Goal: Find specific fact: Find specific fact

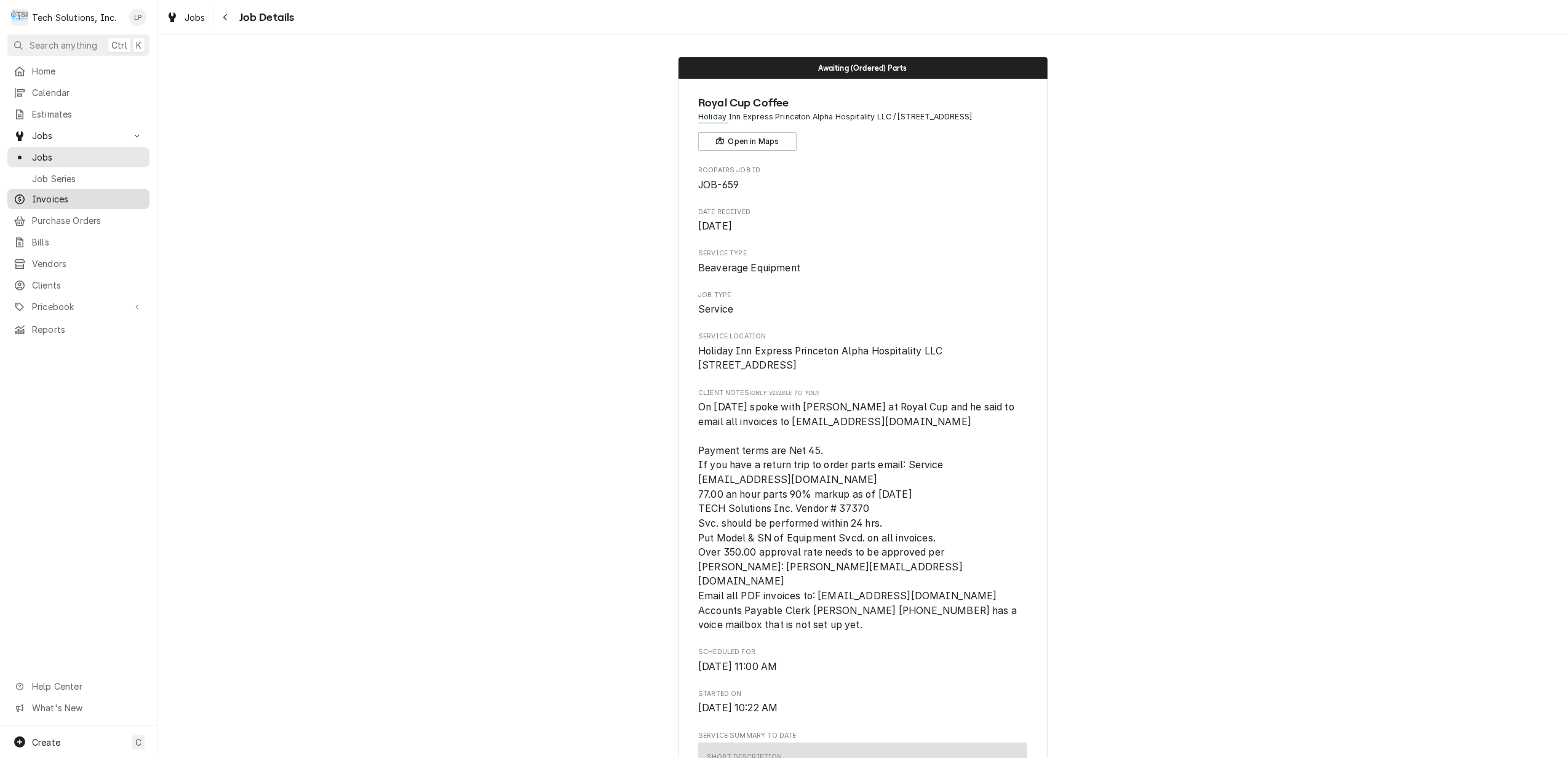
scroll to position [492, 0]
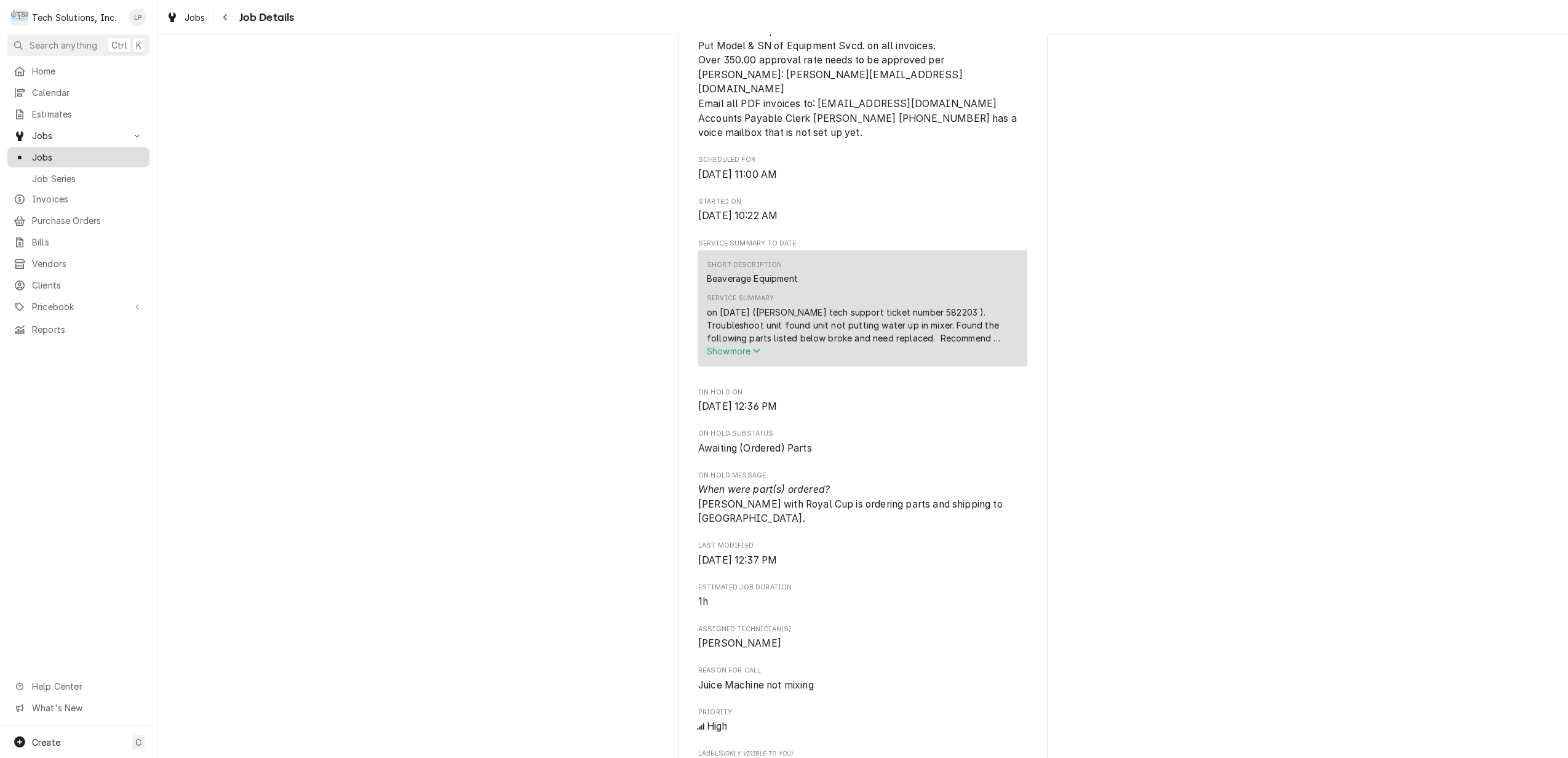
click at [53, 154] on span "Jobs" at bounding box center [87, 158] width 111 height 13
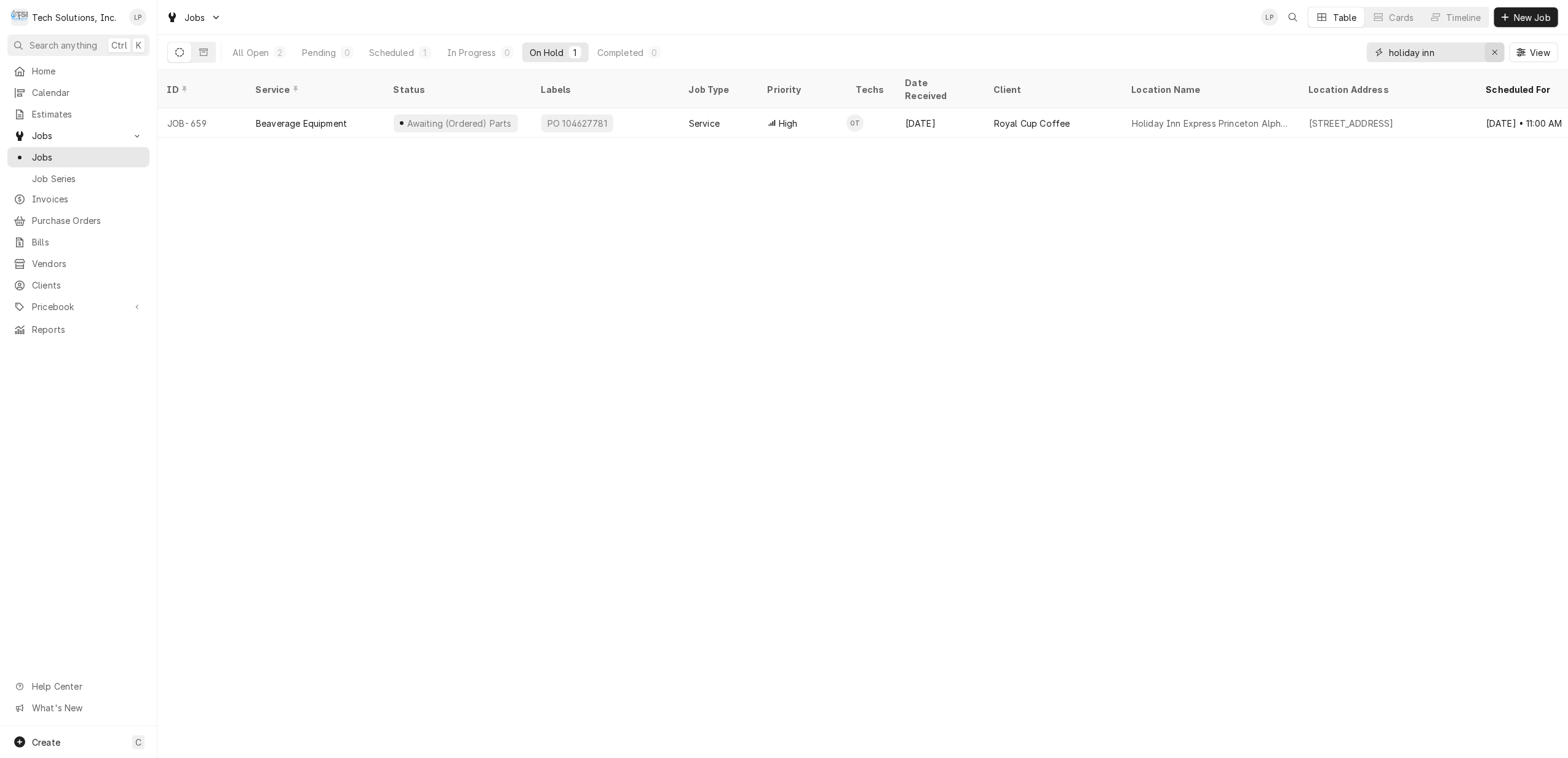
click at [1493, 48] on icon "Erase input" at bounding box center [1495, 52] width 6 height 9
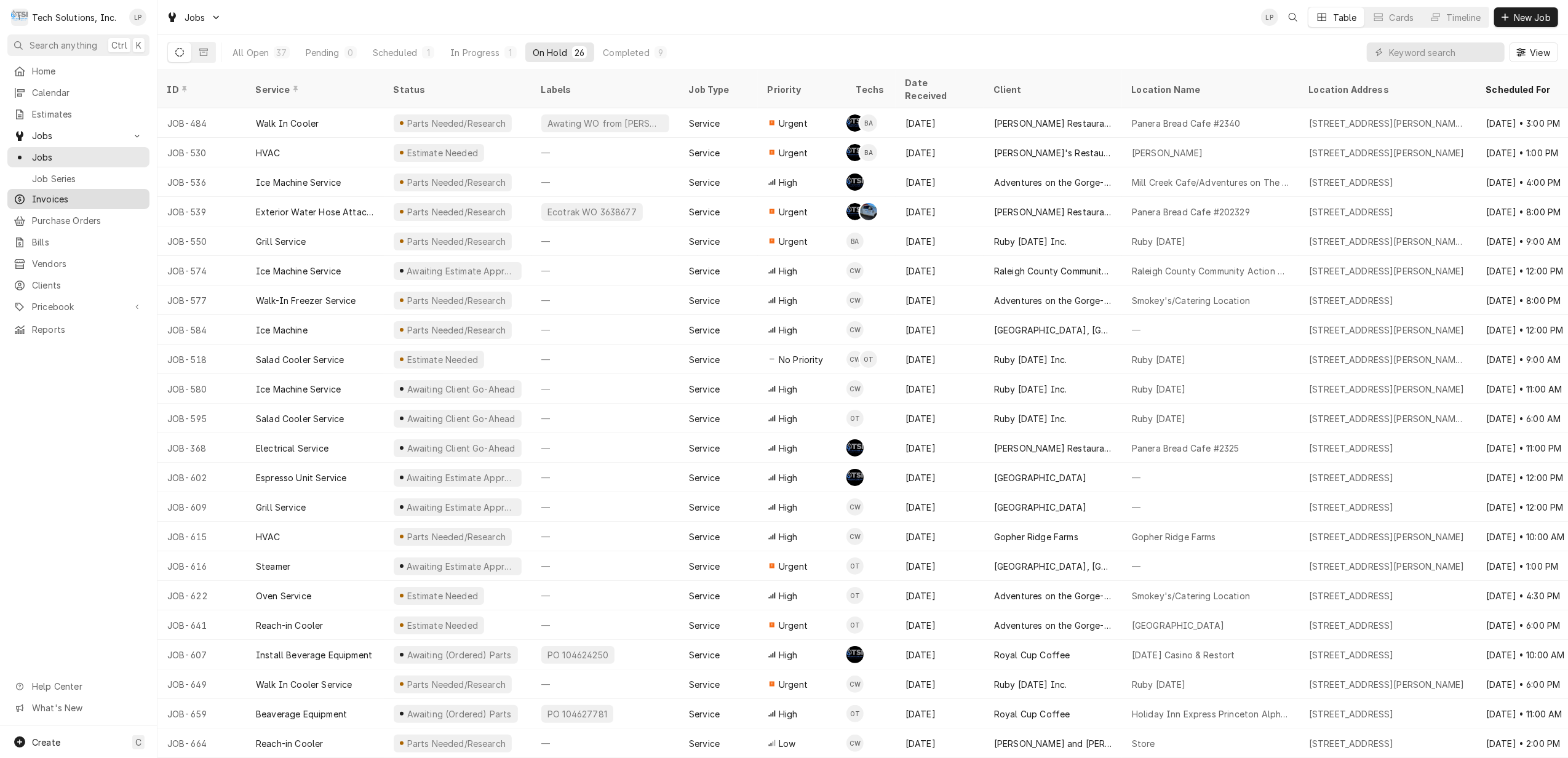
click at [65, 196] on span "Invoices" at bounding box center [87, 199] width 111 height 13
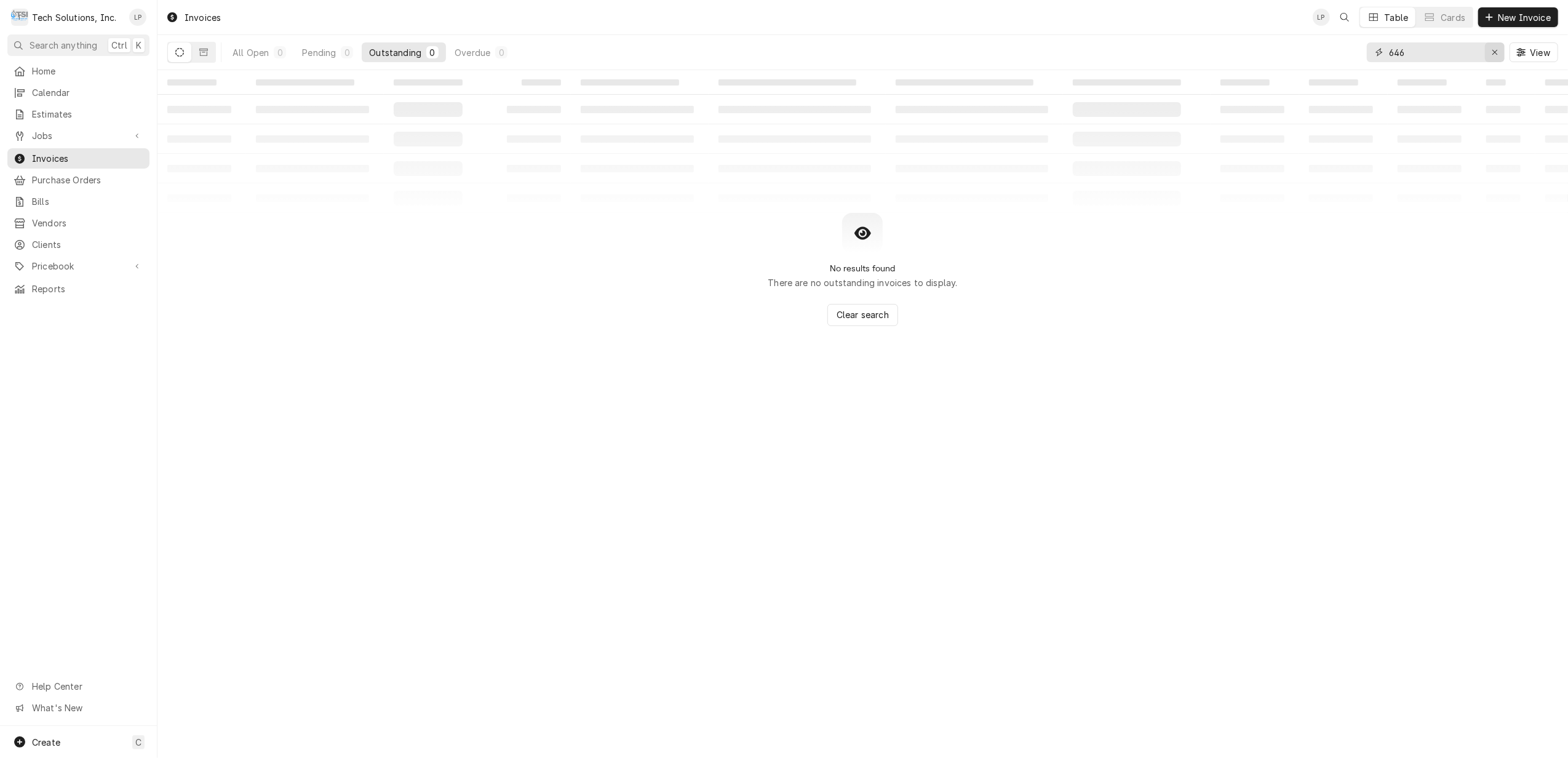
click at [1500, 57] on div "Erase input" at bounding box center [1494, 52] width 12 height 12
type input "2506"
click at [473, 53] on div "Overdue" at bounding box center [473, 53] width 36 height 13
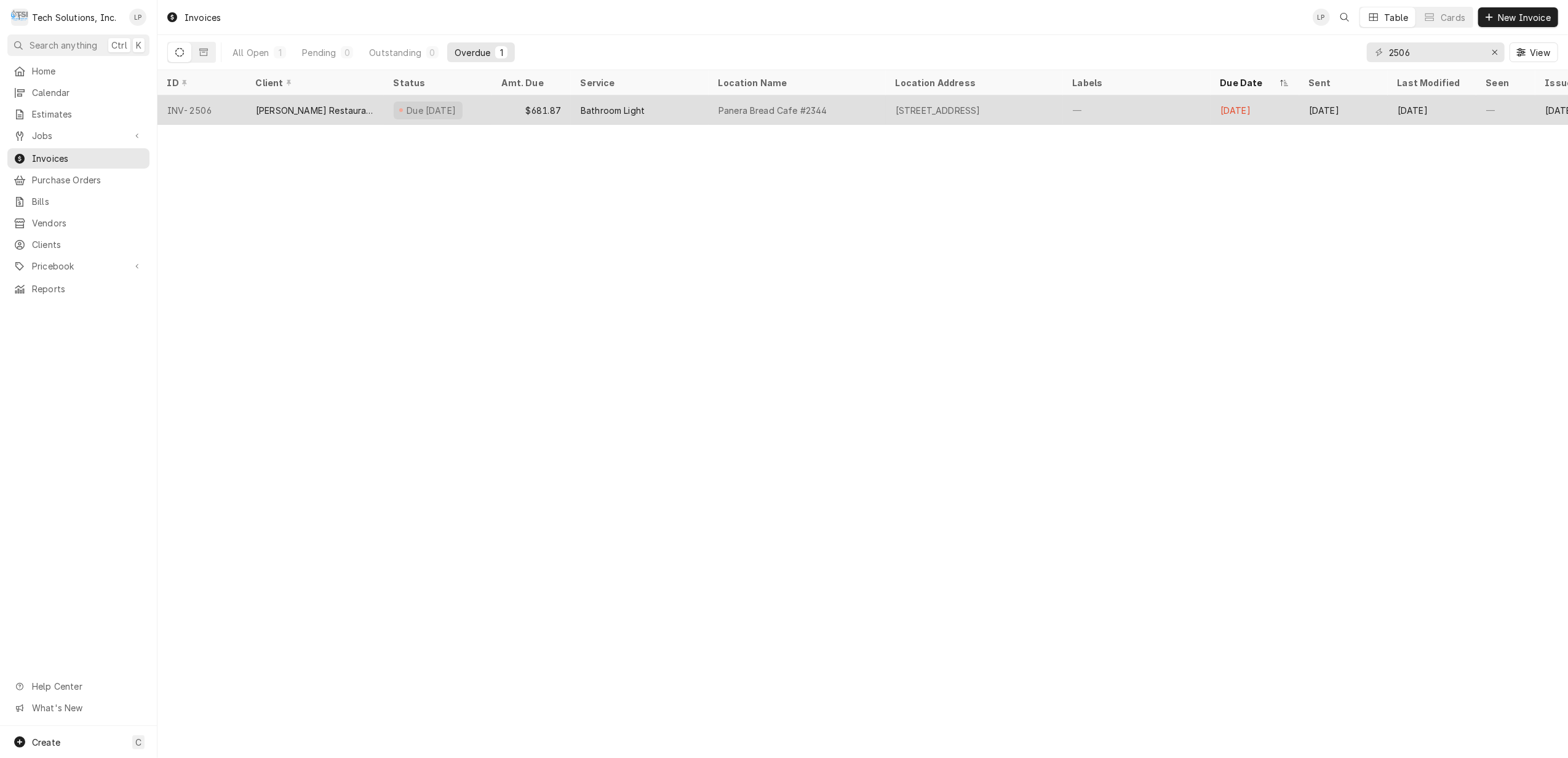
click at [682, 108] on div "Bathroom Light" at bounding box center [640, 110] width 138 height 29
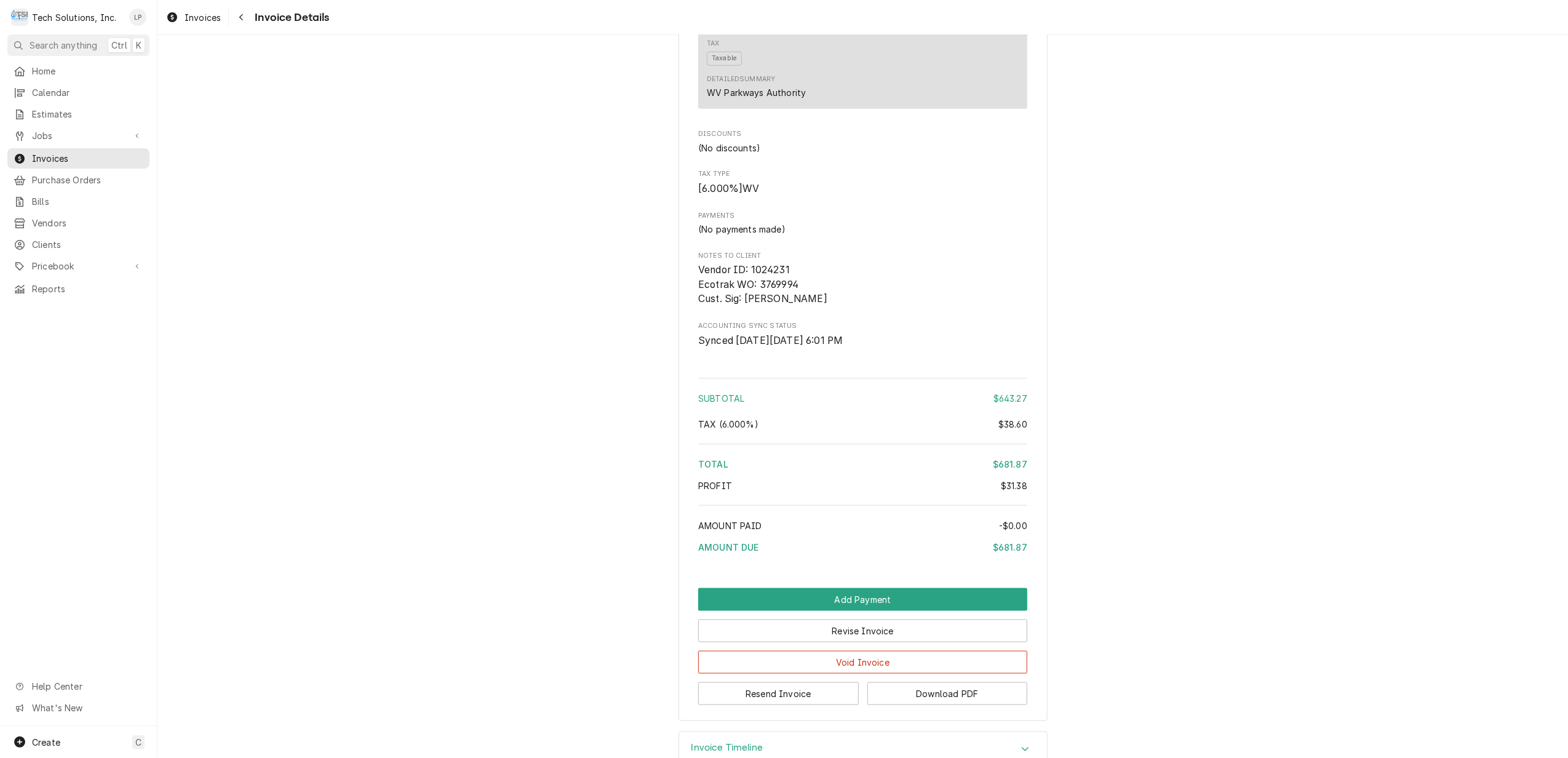
scroll to position [1394, 0]
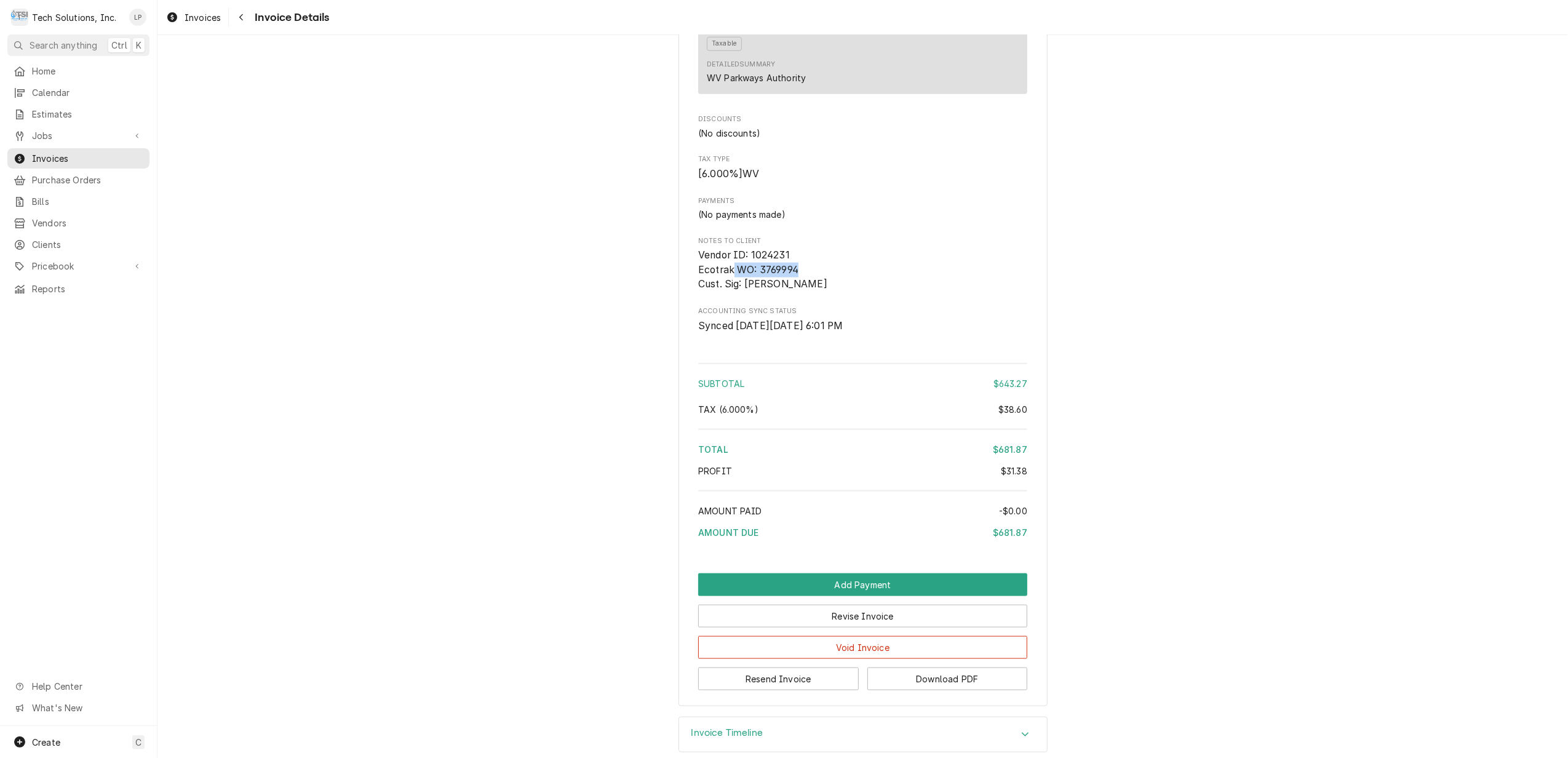
drag, startPoint x: 729, startPoint y: 321, endPoint x: 790, endPoint y: 321, distance: 61.0
click at [790, 290] on span "Vendor ID: 1024231 Ecotrak WO: 3769994 Cust. Sig: Carneesha Anderson" at bounding box center [762, 270] width 129 height 41
drag, startPoint x: 790, startPoint y: 321, endPoint x: 782, endPoint y: 321, distance: 8.0
copy span "WO: 3769994"
